Goal: Transaction & Acquisition: Purchase product/service

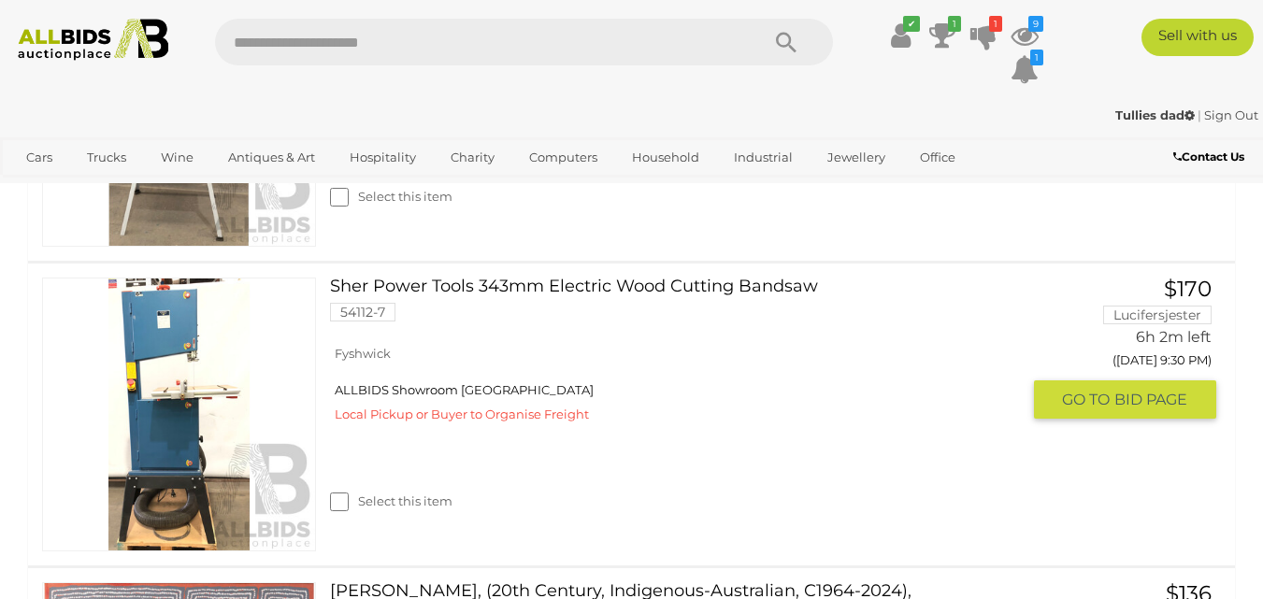
scroll to position [2338, 0]
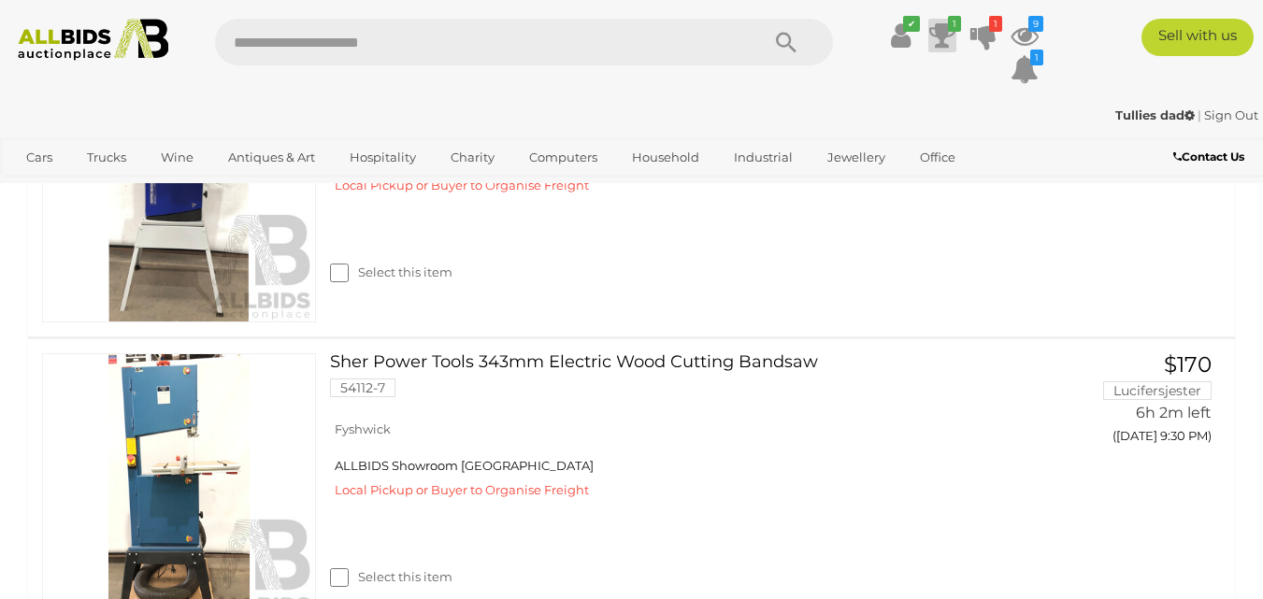
click at [945, 33] on icon at bounding box center [942, 36] width 26 height 34
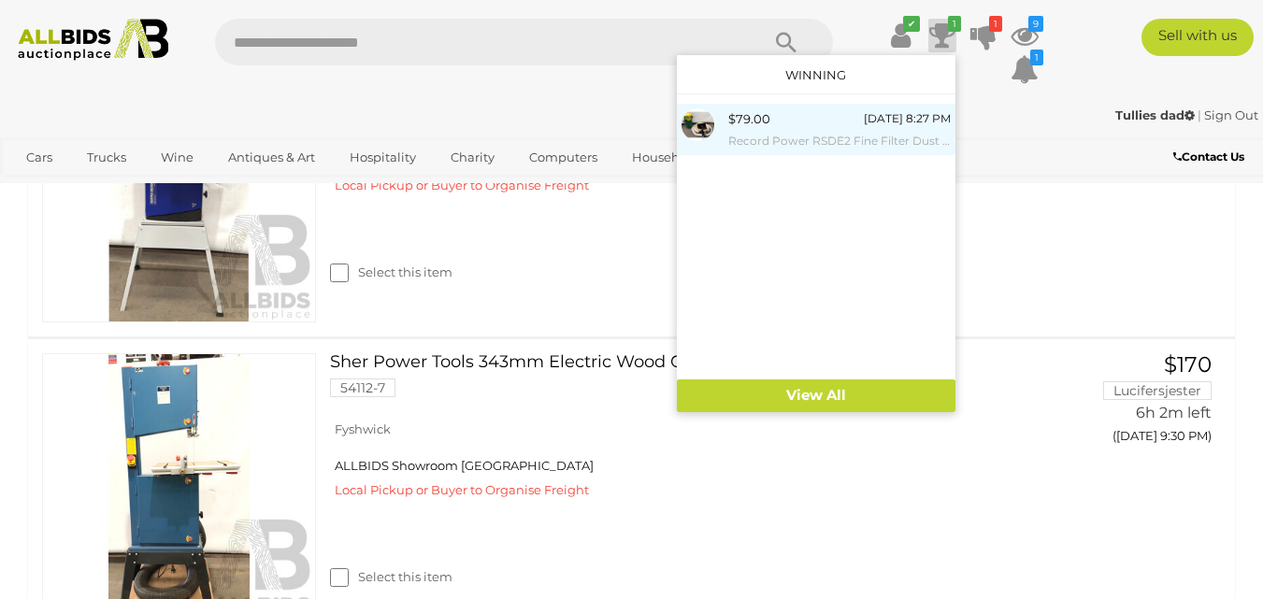
click at [756, 126] on div "$79.00" at bounding box center [749, 119] width 42 height 22
